Goal: Find specific page/section: Find specific page/section

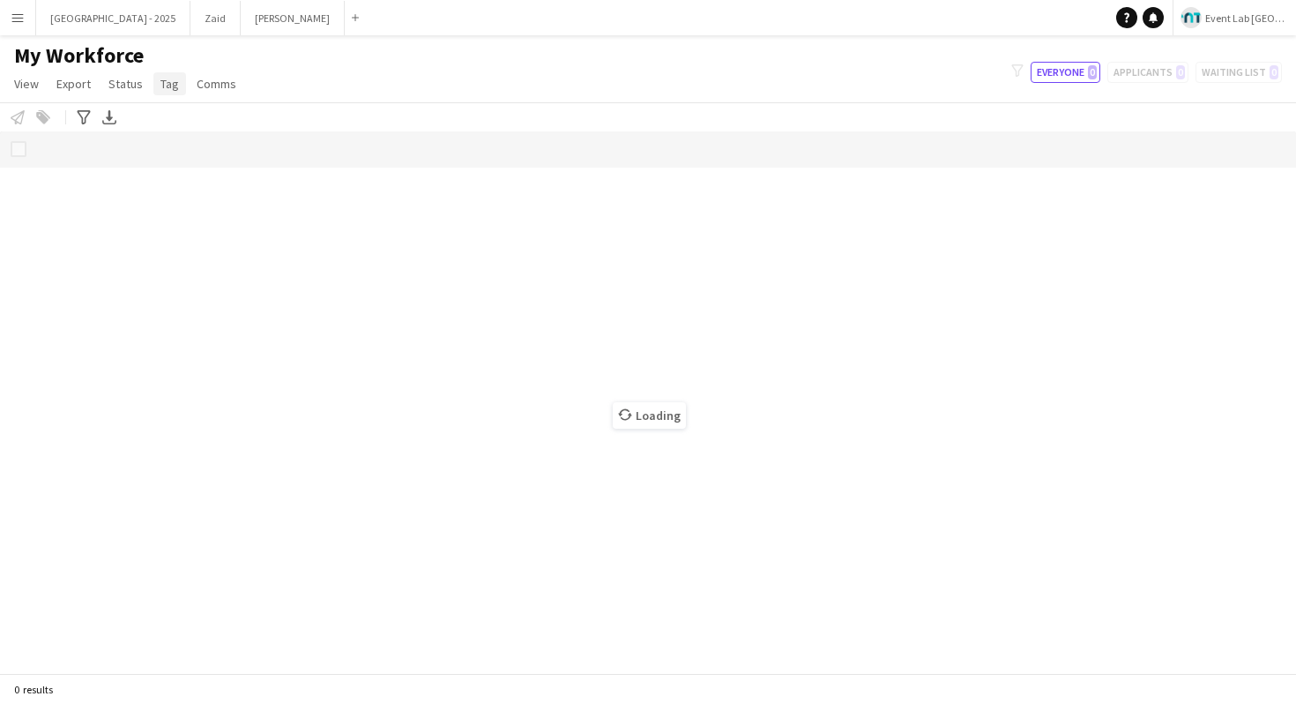
click at [167, 78] on span "Tag" at bounding box center [169, 84] width 19 height 16
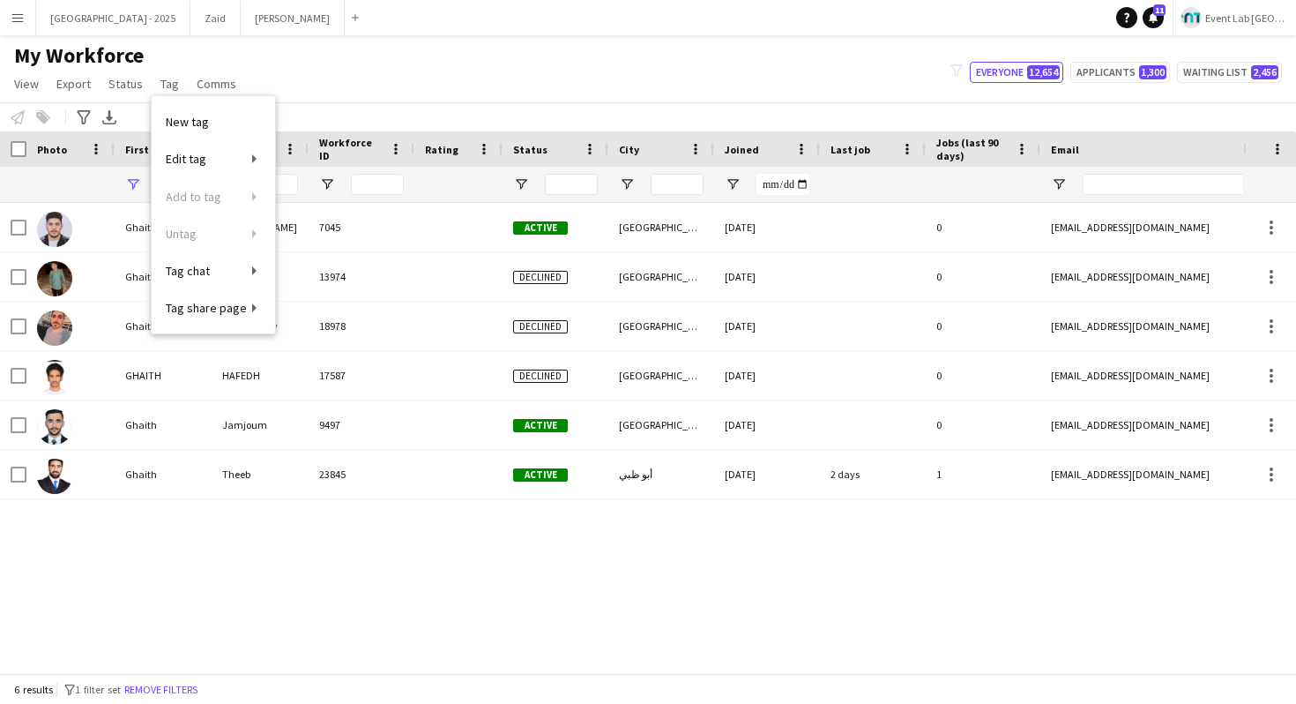
click at [1208, 30] on button "Event Lab [GEOGRAPHIC_DATA]" at bounding box center [1234, 17] width 123 height 35
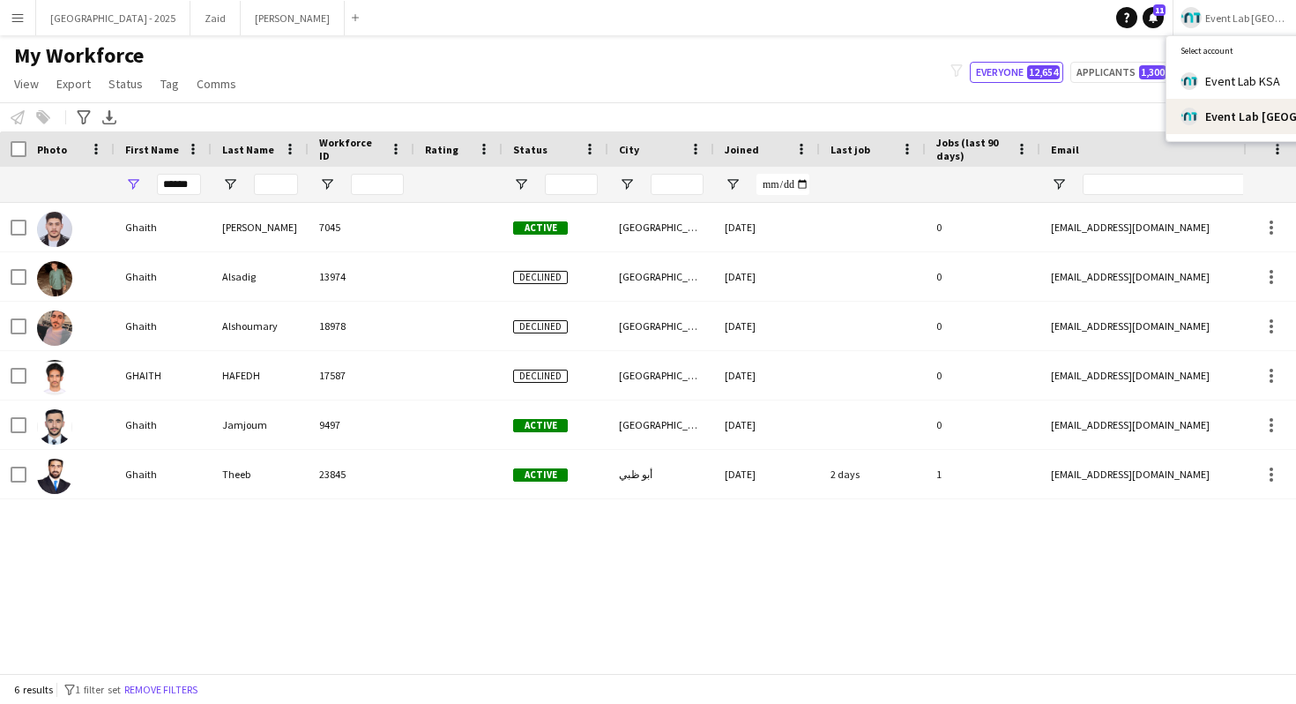
click at [851, 64] on div "My Workforce View Views Default view New view Update view Delete view Edit name…" at bounding box center [648, 72] width 1296 height 60
click at [160, 81] on span "Tag" at bounding box center [169, 84] width 19 height 16
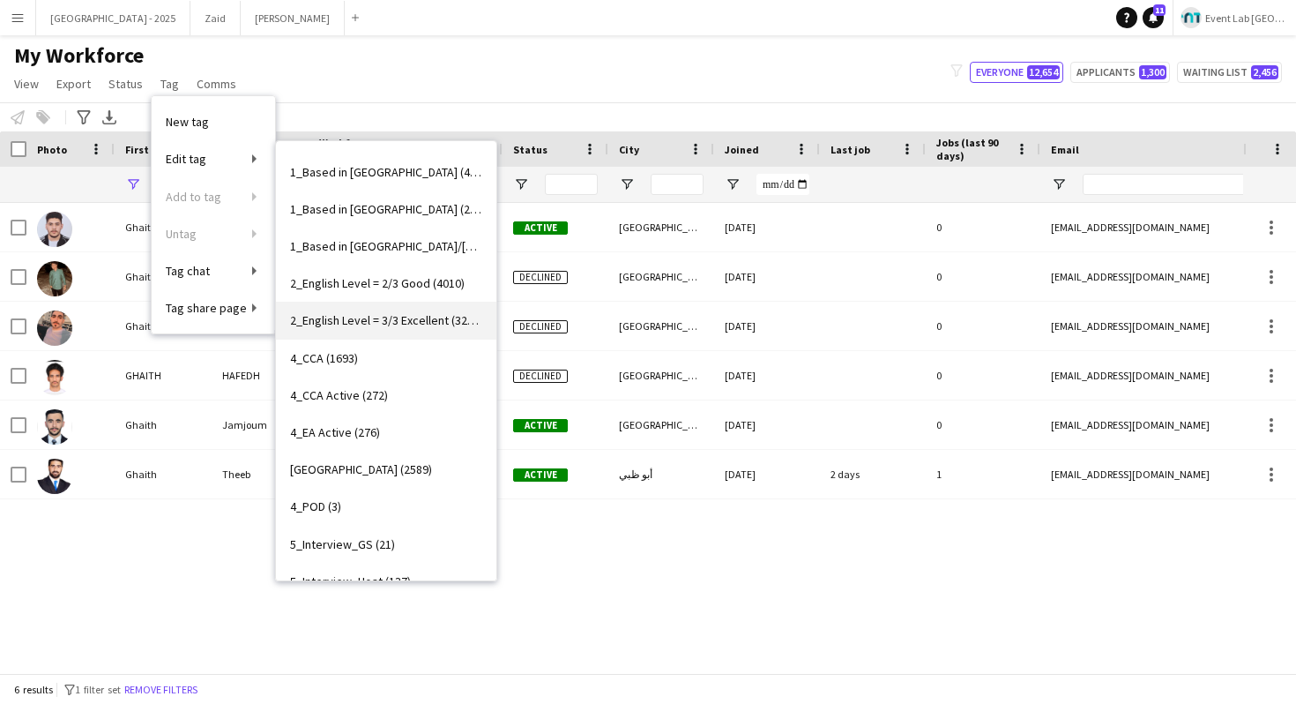
scroll to position [34, 0]
click at [443, 299] on link "2_English Level = 2/3 Good (4010)" at bounding box center [386, 282] width 220 height 37
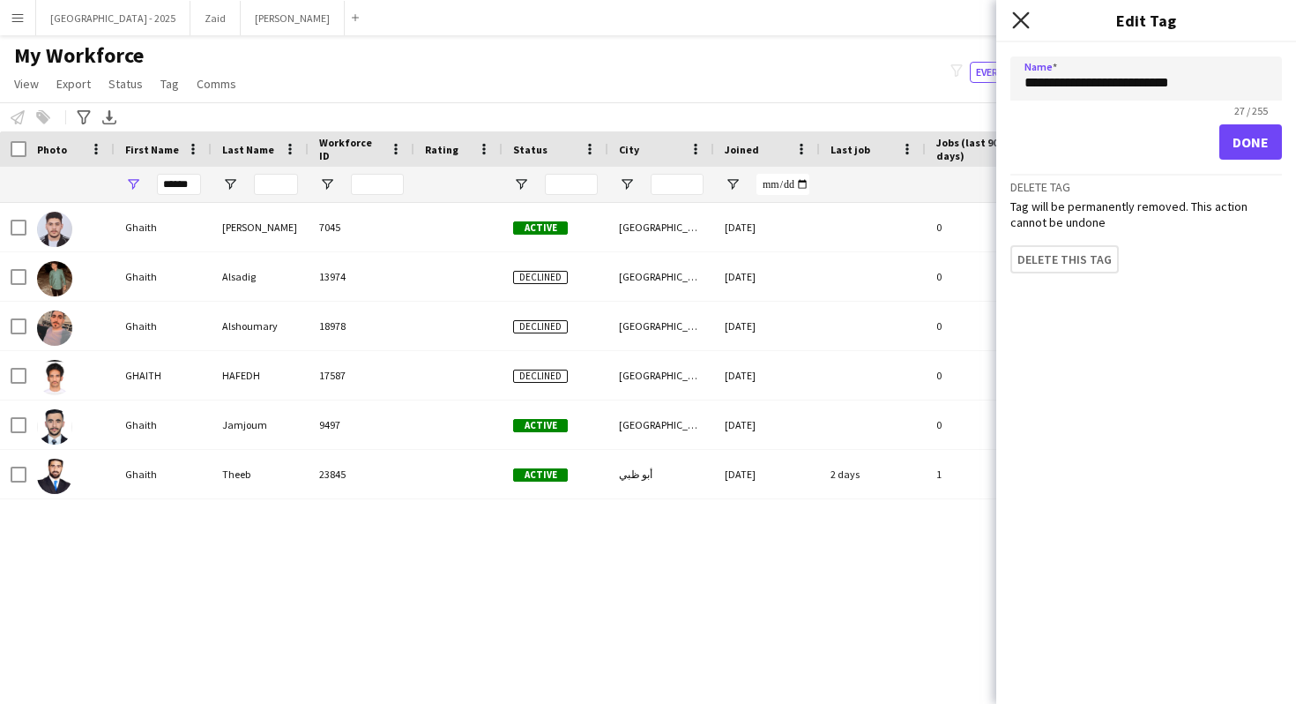
click at [1022, 15] on icon "Close pop-in" at bounding box center [1020, 19] width 17 height 17
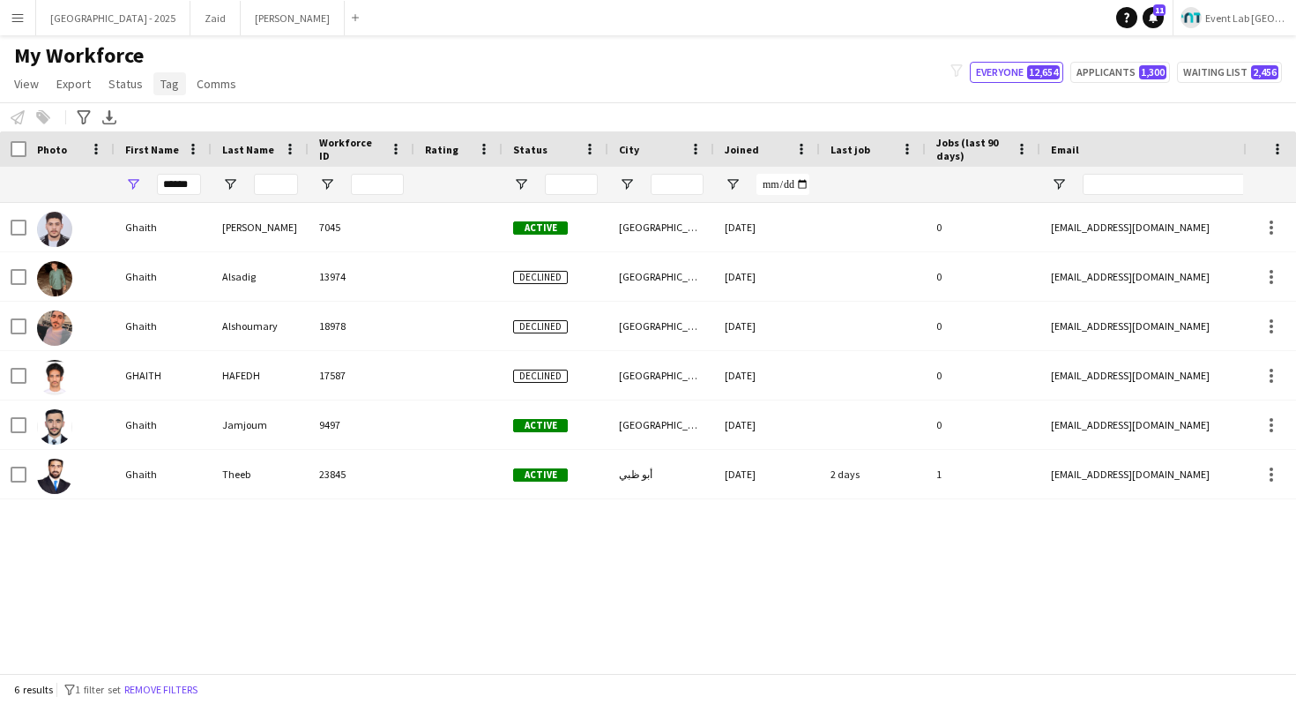
click at [161, 85] on span "Tag" at bounding box center [169, 84] width 19 height 16
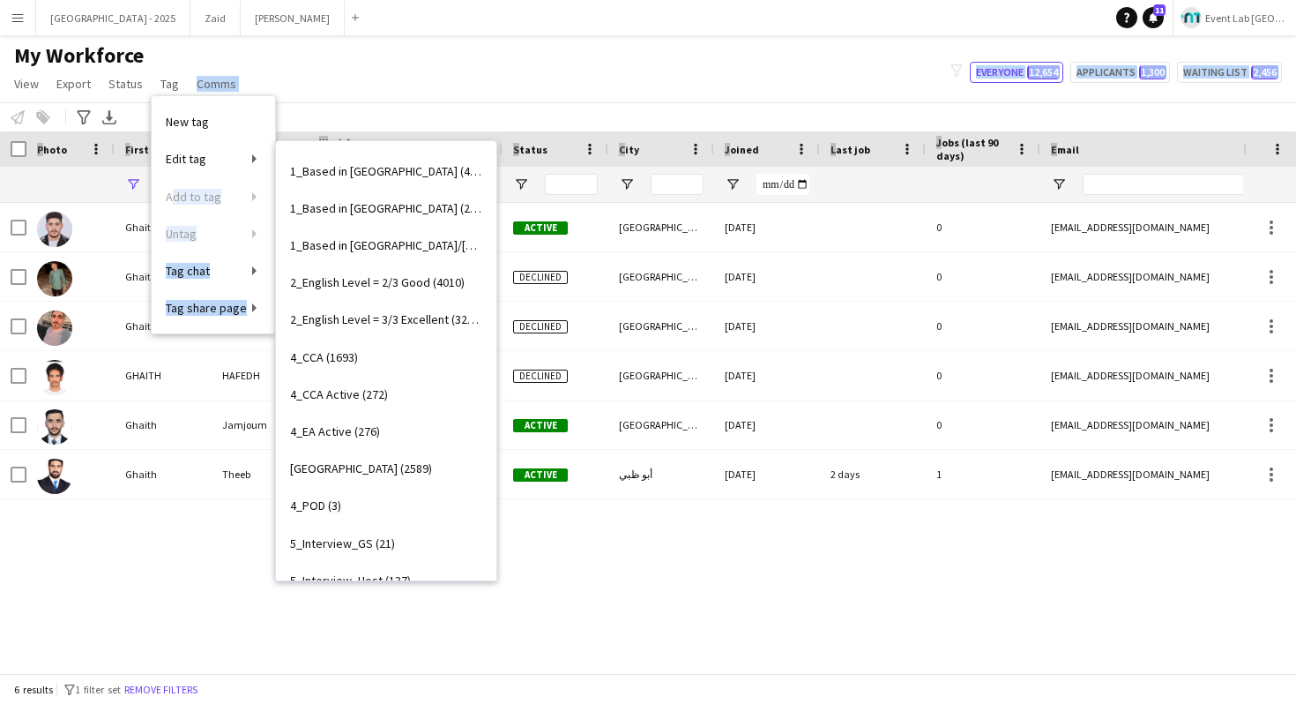
scroll to position [0, 0]
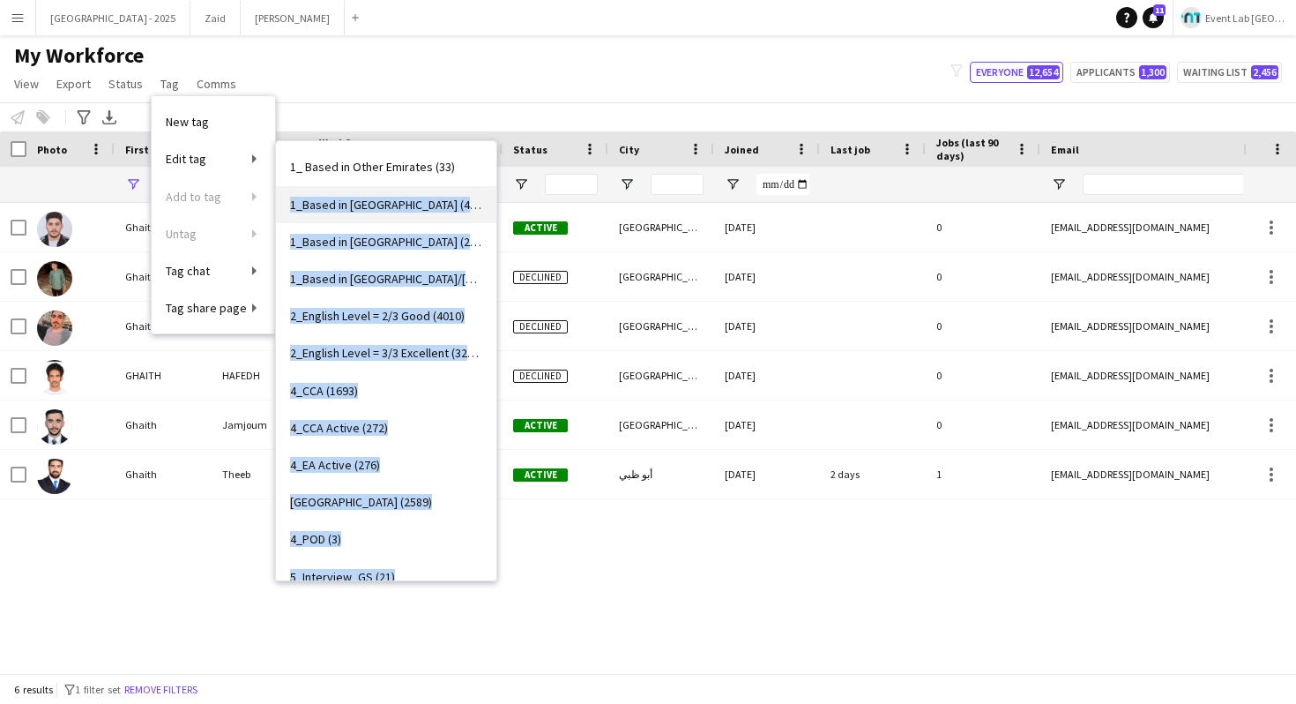
drag, startPoint x: 279, startPoint y: 160, endPoint x: 290, endPoint y: 162, distance: 11.6
click at [290, 186] on link "1_Based in [GEOGRAPHIC_DATA] (4126)" at bounding box center [386, 204] width 220 height 37
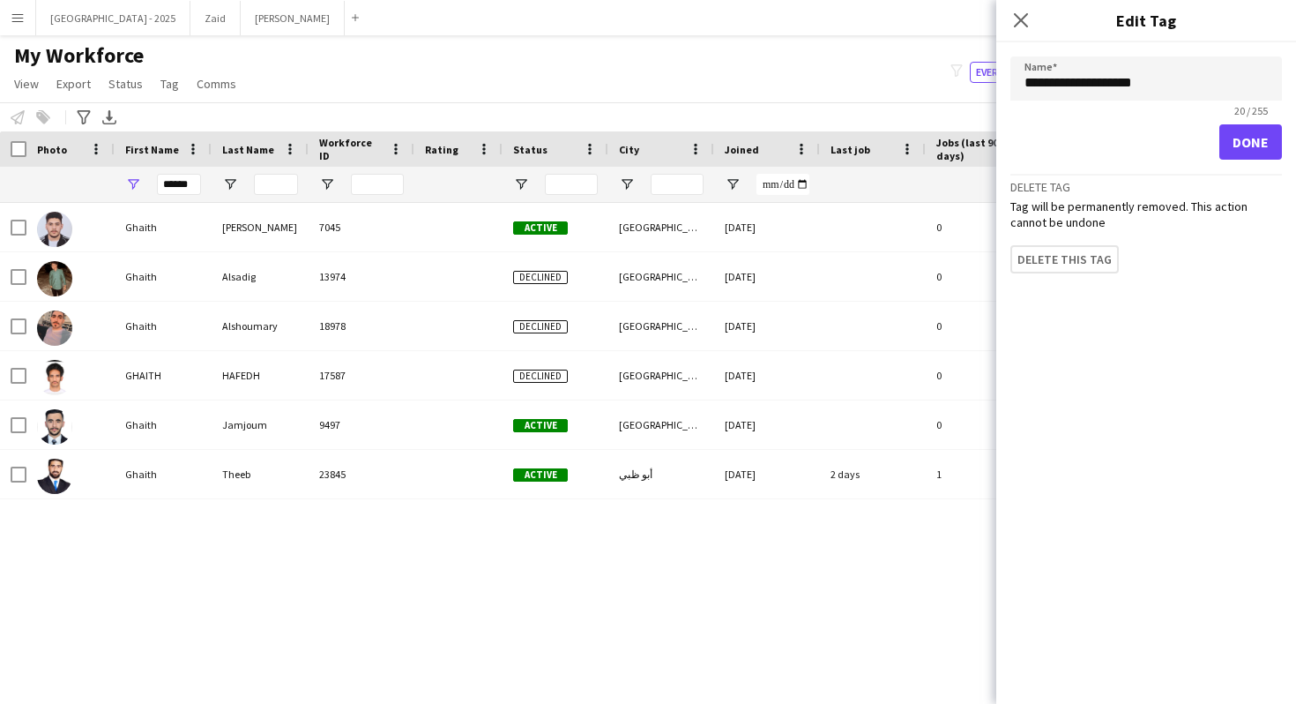
click at [1025, 38] on div "Close pop-in" at bounding box center [1020, 20] width 49 height 41
click at [1025, 28] on app-icon "Close pop-in" at bounding box center [1022, 21] width 26 height 26
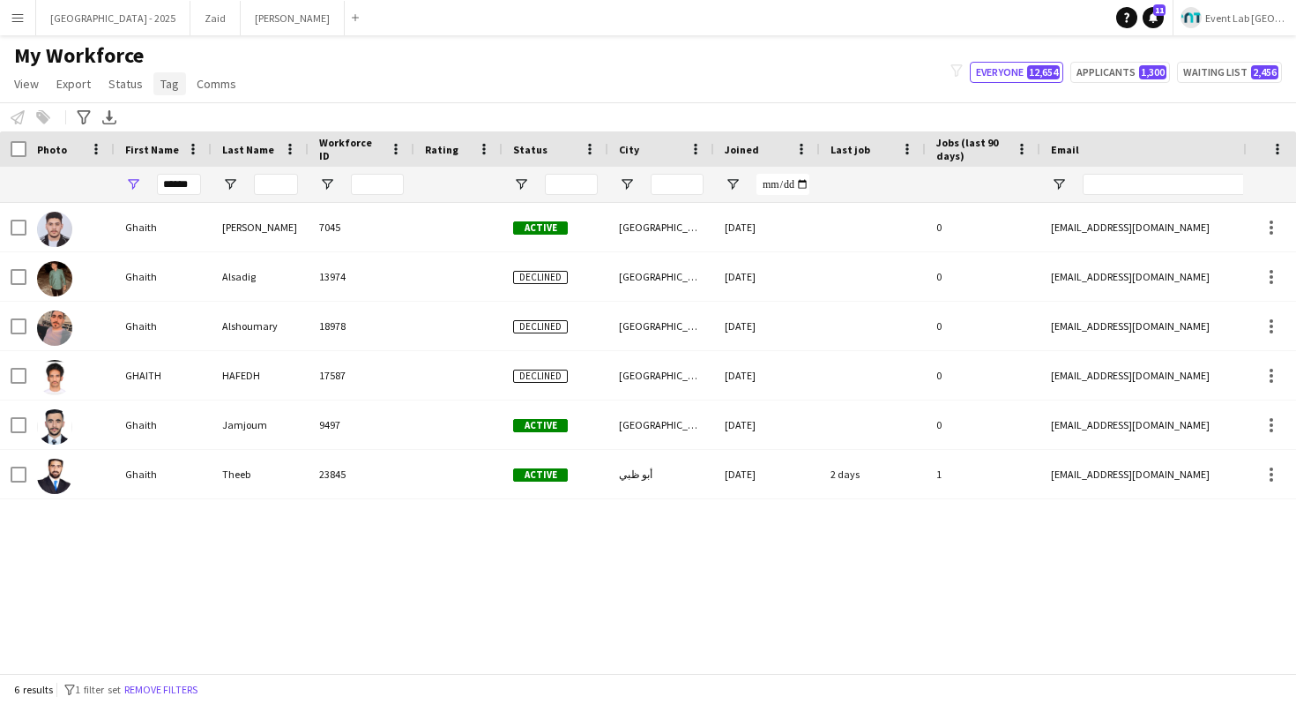
click at [168, 78] on span "Tag" at bounding box center [169, 84] width 19 height 16
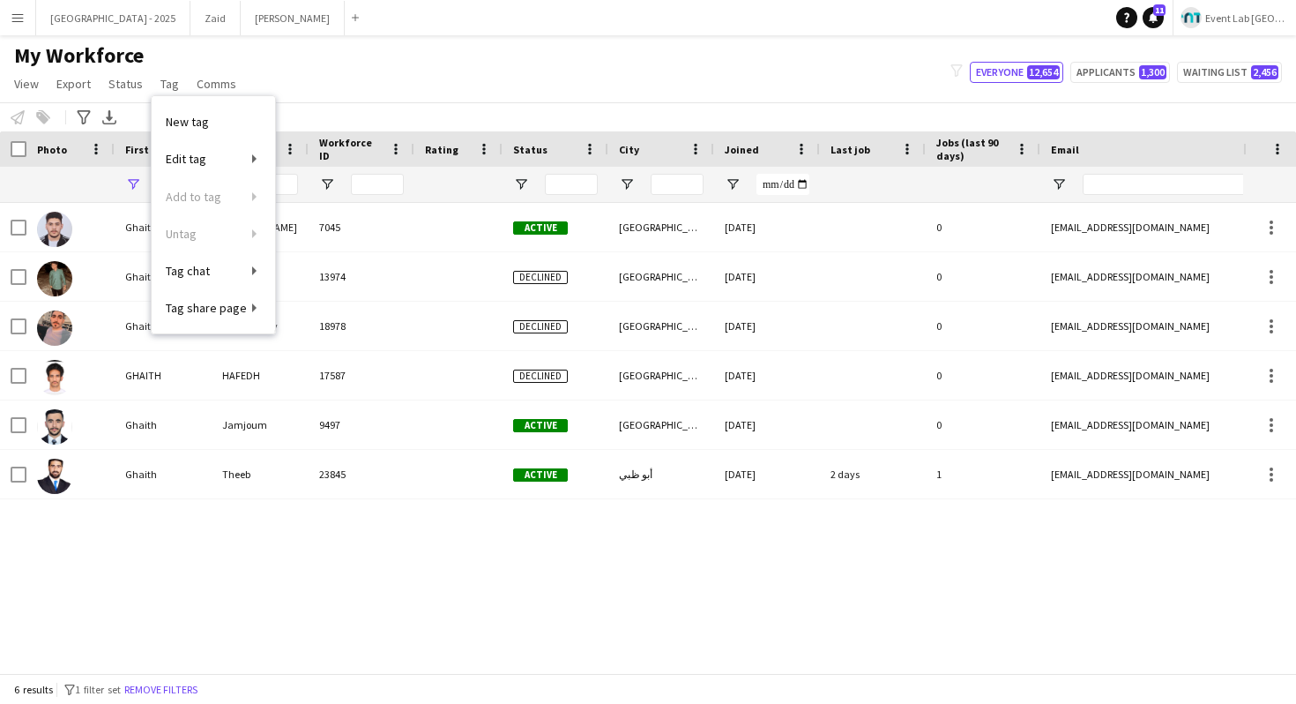
click at [17, 20] on app-icon "Menu" at bounding box center [18, 18] width 14 height 14
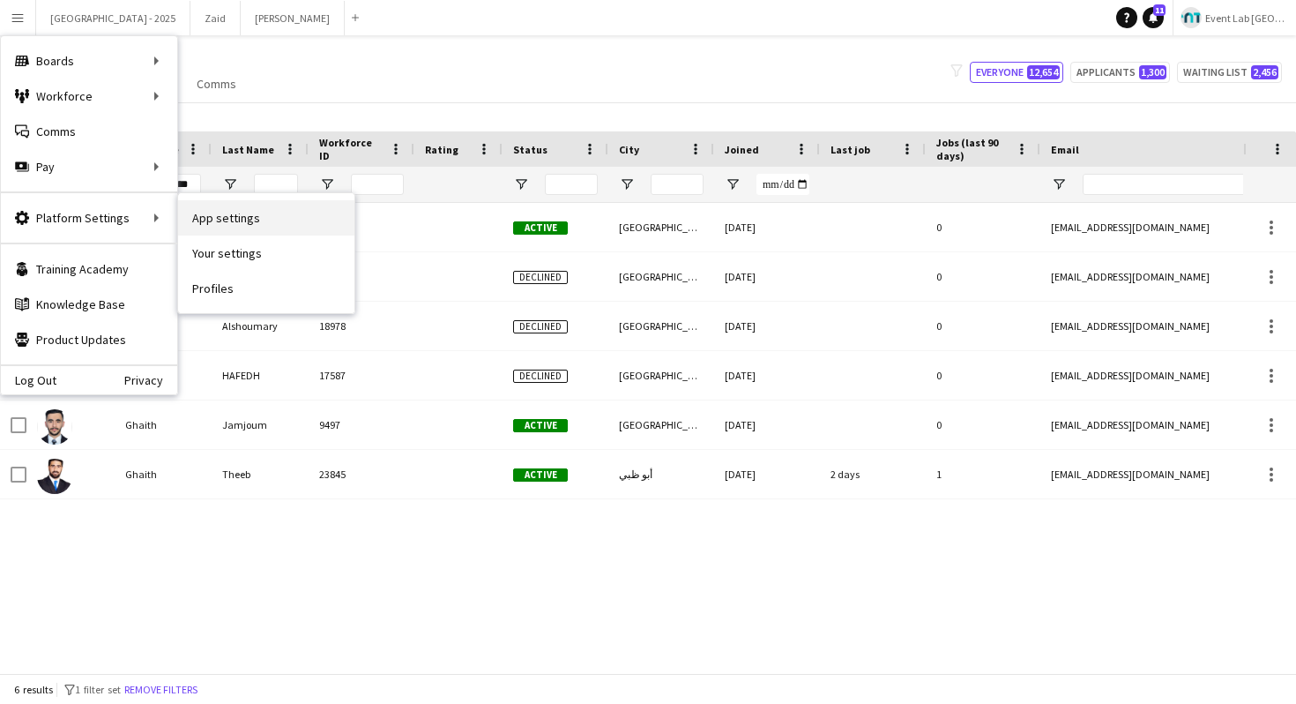
click at [275, 224] on link "App settings" at bounding box center [266, 217] width 176 height 35
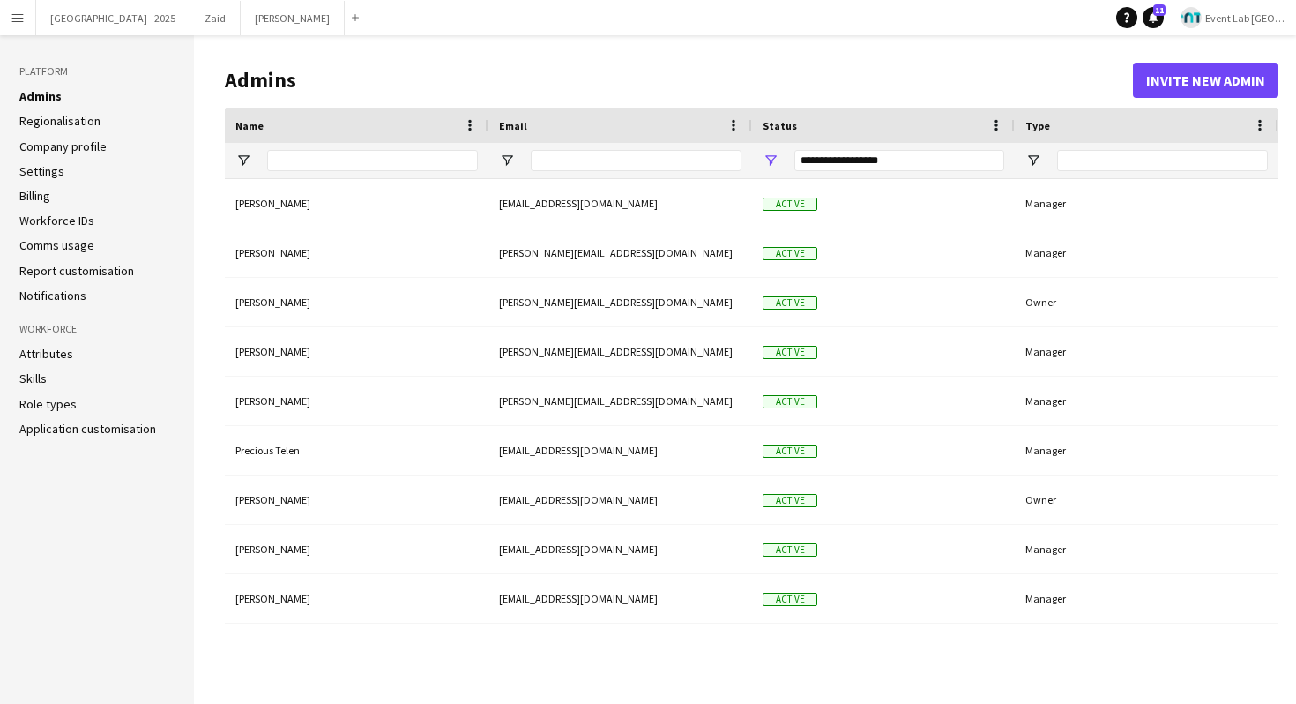
click at [40, 408] on link "Role types" at bounding box center [47, 404] width 57 height 16
